Goal: Task Accomplishment & Management: Use online tool/utility

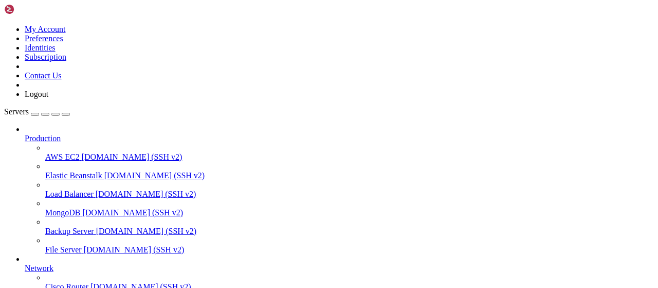
scroll to position [209, 0]
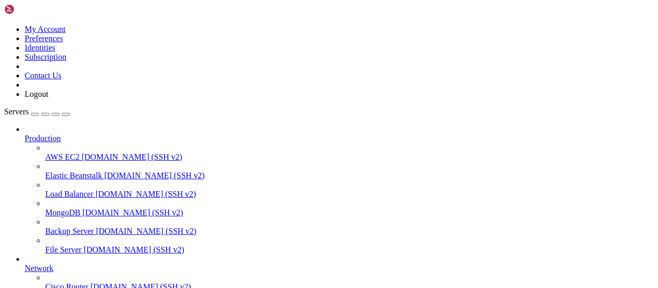
scroll to position [267, 0]
type input "/root/bybsa"
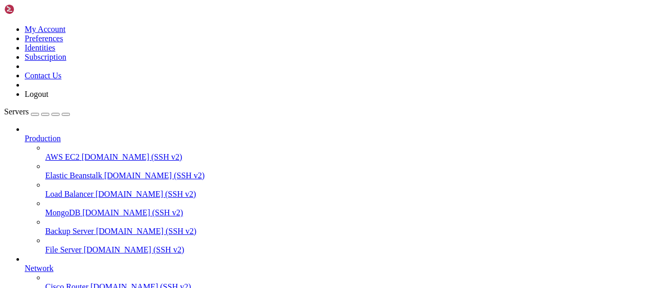
scroll to position [23, 0]
type textarea "[[DATE] 10:47:19 -0400] [691493] [INFO] [TECHNICAL_ID] GET /check 1.1 200 48 19…"
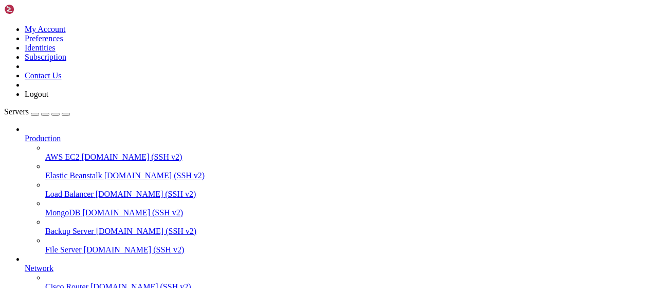
scroll to position [0, 0]
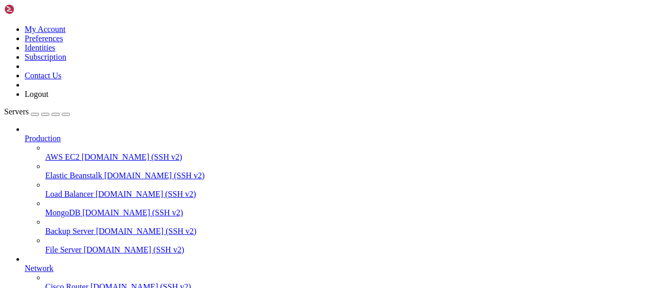
type input "/root/Piar-Flow"
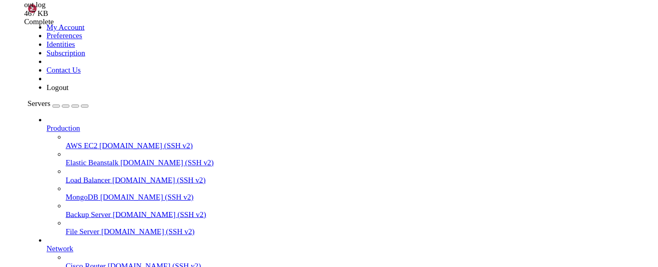
scroll to position [11629, 0]
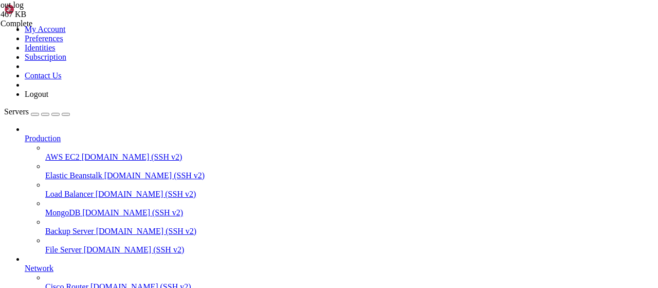
type textarea "fl {'type': 'new_status', 'key_number': 7905, 'data': {'status': 'abort', 'user…"
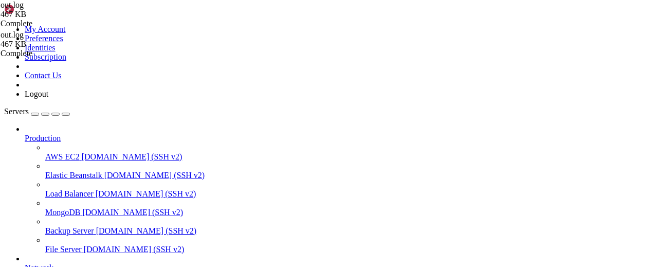
scroll to position [346, 0]
